Goal: Transaction & Acquisition: Purchase product/service

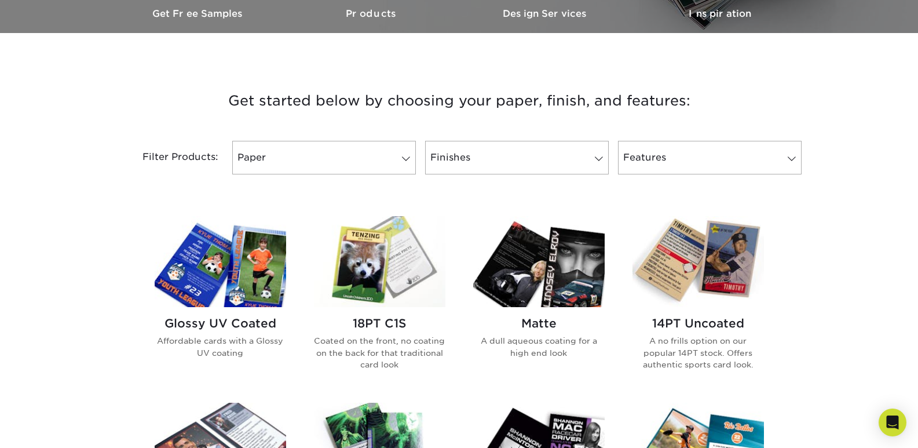
scroll to position [464, 0]
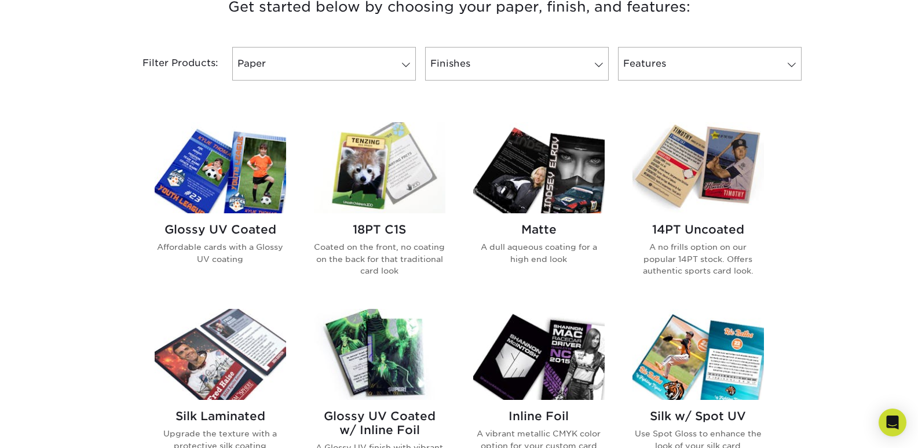
click at [702, 228] on h2 "14PT Uncoated" at bounding box center [699, 229] width 132 height 14
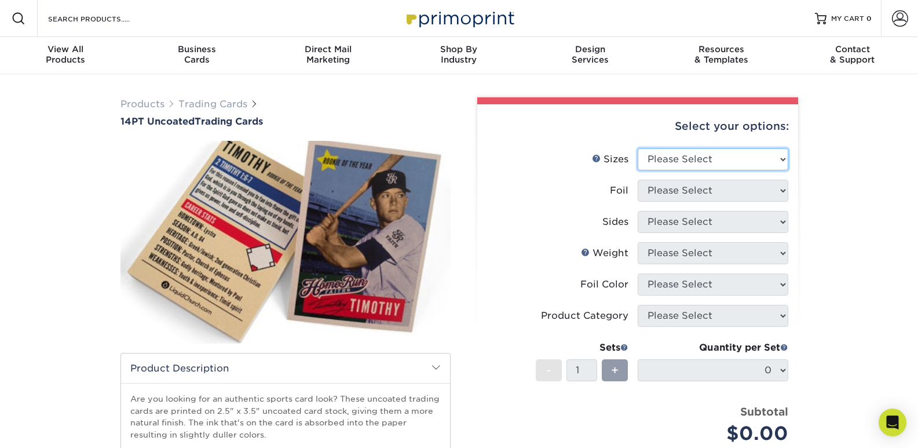
click at [780, 157] on select "Please Select 2.5" x 3.5"" at bounding box center [713, 159] width 151 height 22
select select "2.50x3.50"
click at [638, 148] on select "Please Select 2.5" x 3.5"" at bounding box center [713, 159] width 151 height 22
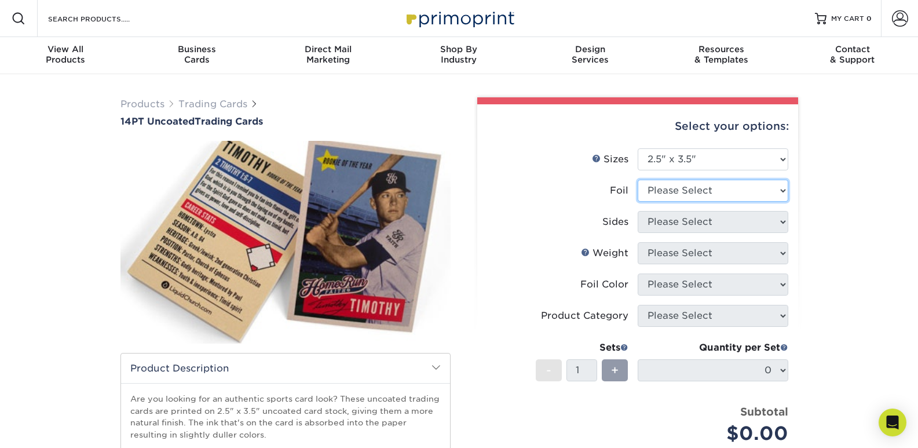
click at [782, 190] on select "Please Select Yes No" at bounding box center [713, 191] width 151 height 22
select select "0"
click at [638, 180] on select "Please Select Yes No" at bounding box center [713, 191] width 151 height 22
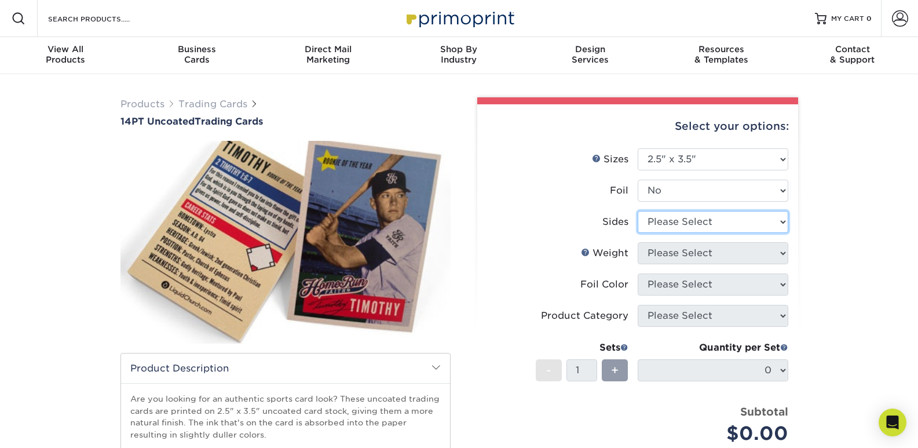
click at [782, 221] on select "Please Select Print Both Sides Print Front Only" at bounding box center [713, 222] width 151 height 22
select select "13abbda7-1d64-4f25-8bb2-c179b224825d"
click at [638, 211] on select "Please Select Print Both Sides Print Front Only" at bounding box center [713, 222] width 151 height 22
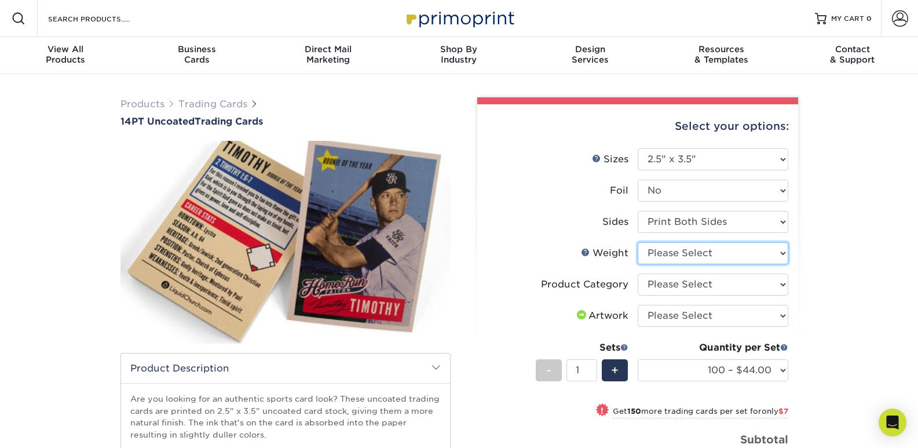
click at [782, 253] on select "Please Select 14PT Uncoated" at bounding box center [713, 253] width 151 height 22
select select "14PT Uncoated"
click at [638, 242] on select "Please Select 14PT Uncoated" at bounding box center [713, 253] width 151 height 22
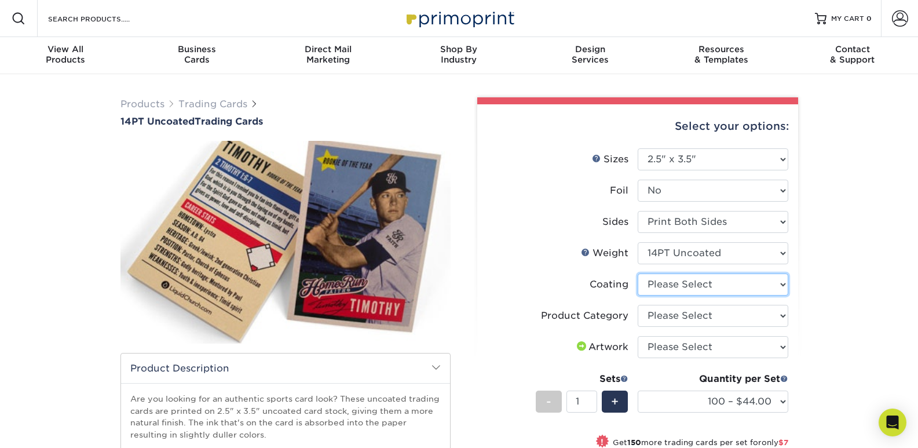
click at [780, 285] on select at bounding box center [713, 284] width 151 height 22
select select "3e7618de-abca-4bda-9f97-8b9129e913d8"
click at [638, 273] on select at bounding box center [713, 284] width 151 height 22
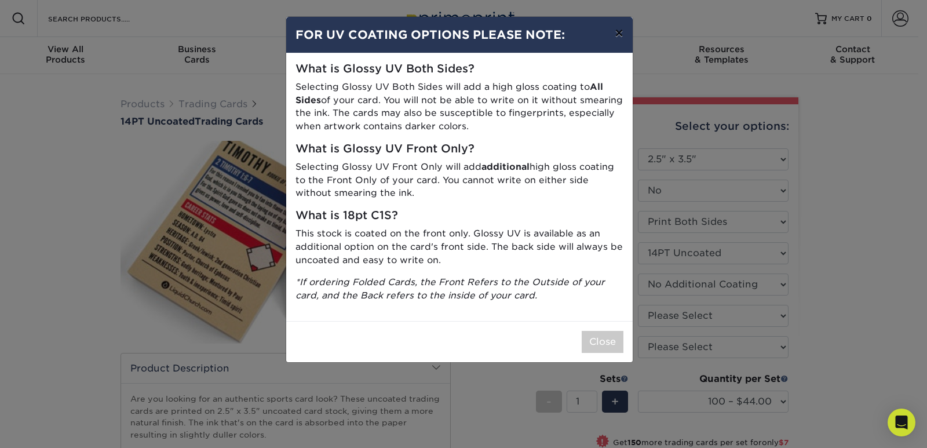
click at [621, 34] on button "×" at bounding box center [618, 33] width 27 height 32
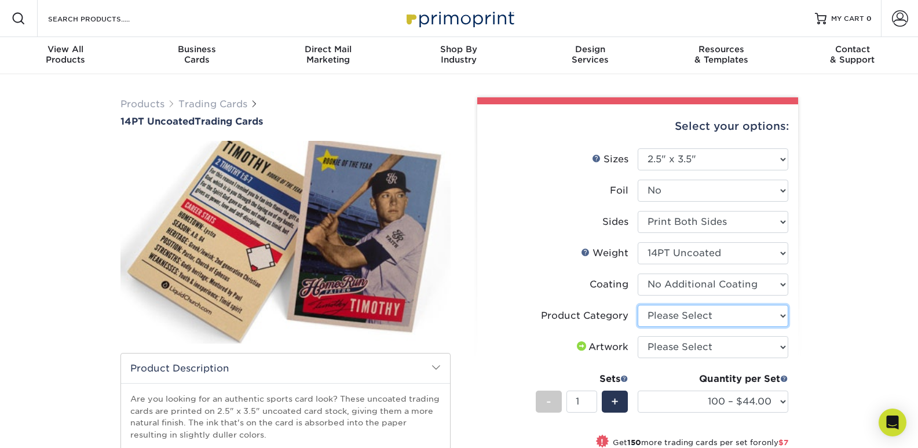
click at [781, 315] on select "Please Select Trading Cards" at bounding box center [713, 316] width 151 height 22
select select "c2f9bce9-36c2-409d-b101-c29d9d031e18"
click at [638, 305] on select "Please Select Trading Cards" at bounding box center [713, 316] width 151 height 22
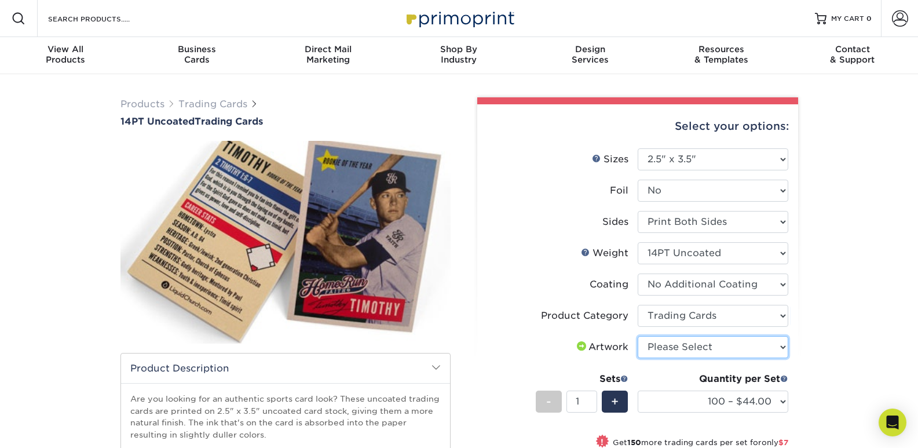
click at [783, 348] on select "Please Select I will upload files I need a design - $100" at bounding box center [713, 347] width 151 height 22
select select "upload"
click at [638, 336] on select "Please Select I will upload files I need a design - $100" at bounding box center [713, 347] width 151 height 22
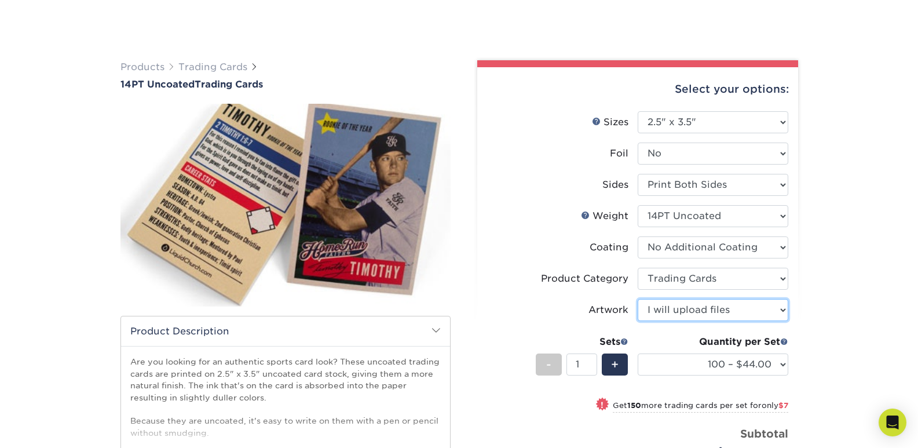
scroll to position [116, 0]
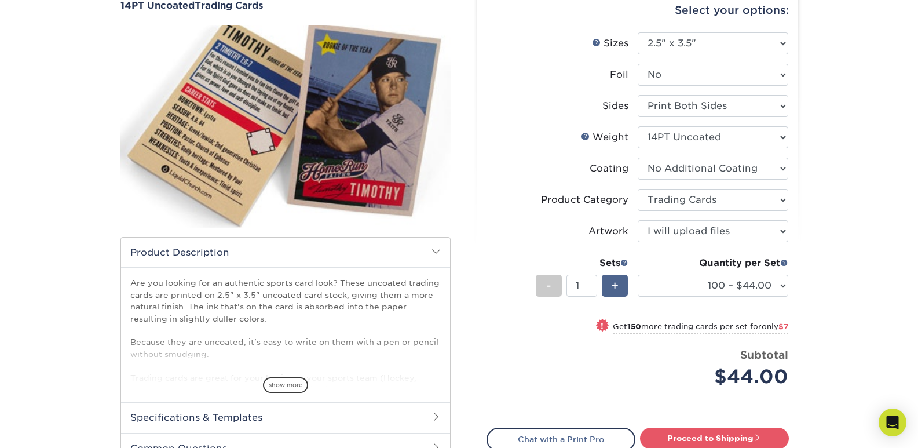
click at [614, 284] on span "+" at bounding box center [615, 285] width 8 height 17
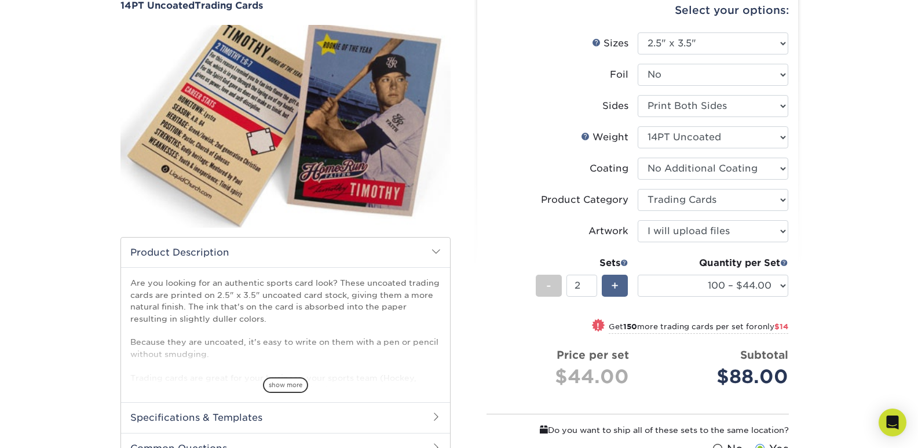
click at [614, 284] on span "+" at bounding box center [615, 285] width 8 height 17
click at [552, 281] on div "-" at bounding box center [549, 286] width 26 height 22
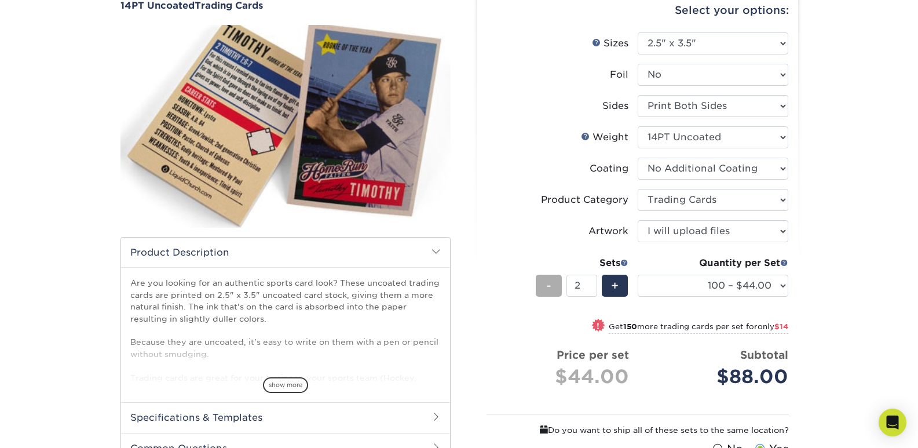
type input "1"
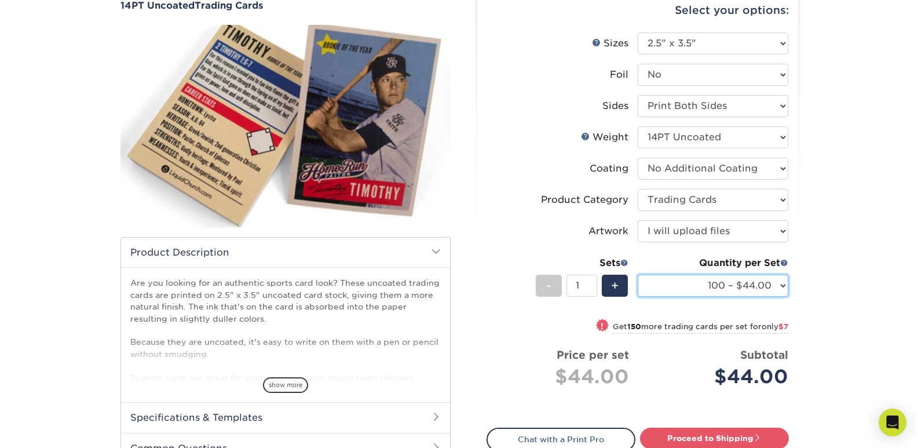
click at [782, 287] on select "100 – $44.00 250 – $51.00 500 – $54.00 1000 – $78.00 2500 – $148.00 5000 – $198…" at bounding box center [713, 286] width 151 height 22
